Goal: Find specific page/section: Find specific page/section

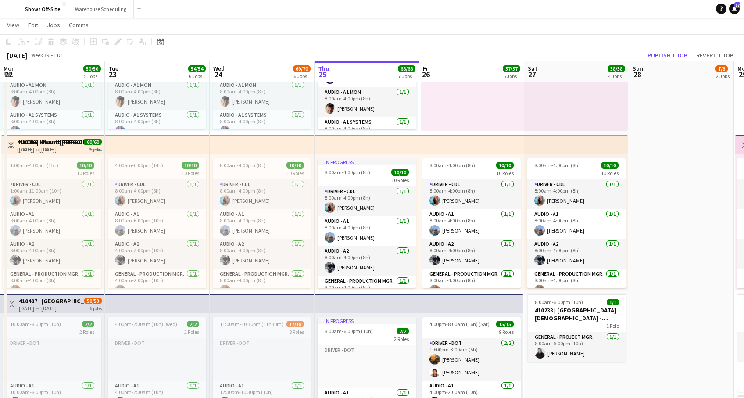
scroll to position [113, 0]
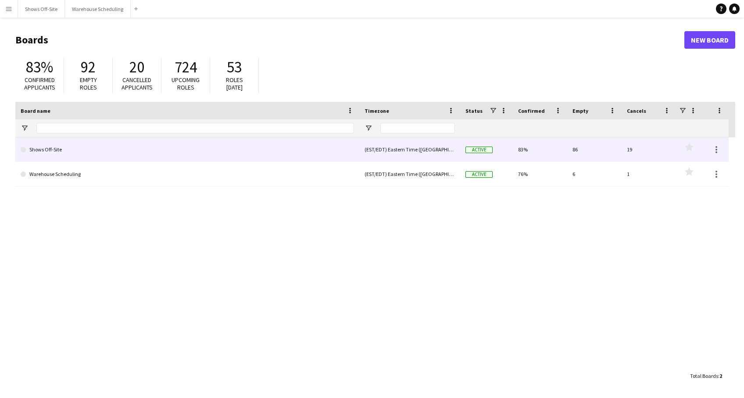
click at [176, 154] on link "Shows Off-Site" at bounding box center [187, 149] width 333 height 25
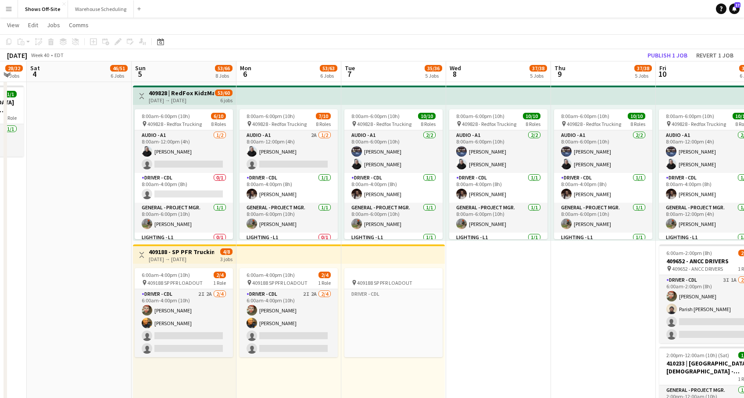
scroll to position [493, 0]
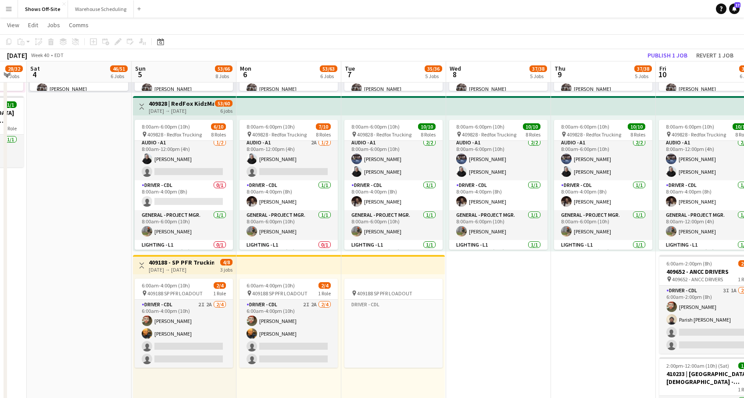
click at [475, 306] on app-date-cell "8:00am-6:00pm (10h) 15/15 pin GWCC Hall A-C 9 Roles Audio - A1 3/3 8:00am-6:00p…" at bounding box center [498, 193] width 105 height 1154
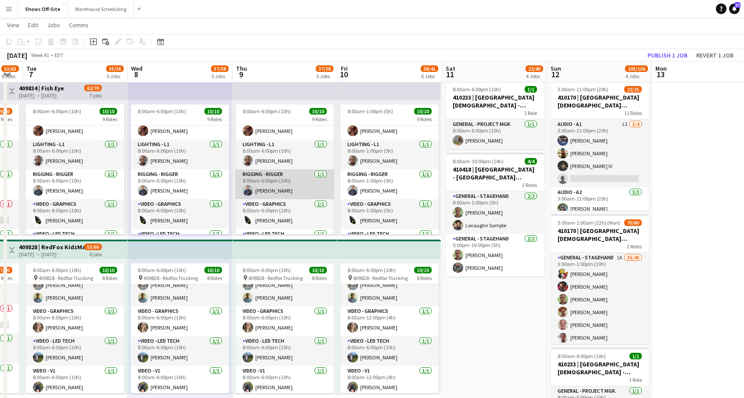
scroll to position [113, 0]
